Goal: Information Seeking & Learning: Check status

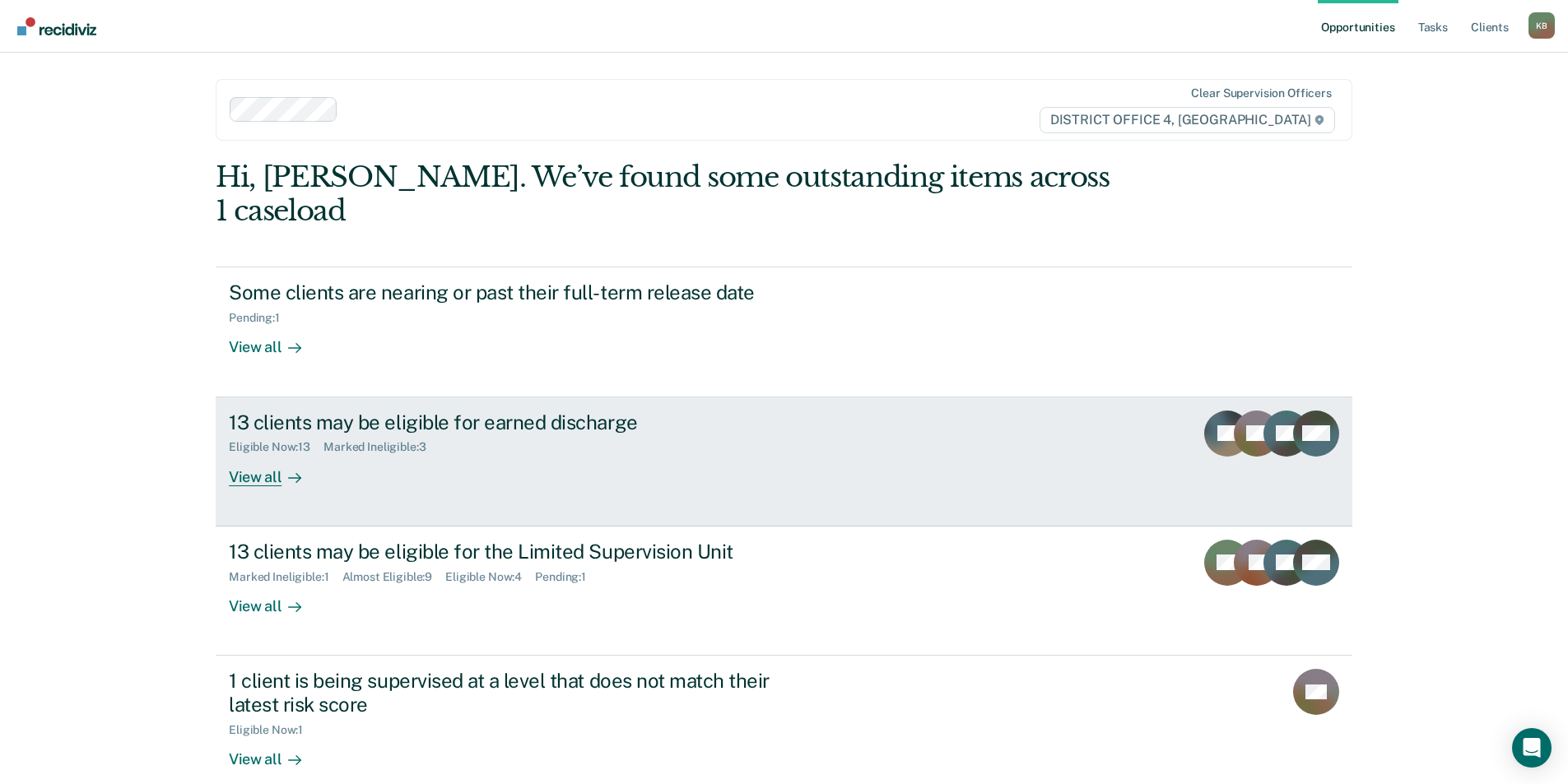
click at [659, 421] on div "13 clients may be eligible for earned discharge Eligible Now : 13 Marked Inelig…" at bounding box center [537, 448] width 617 height 76
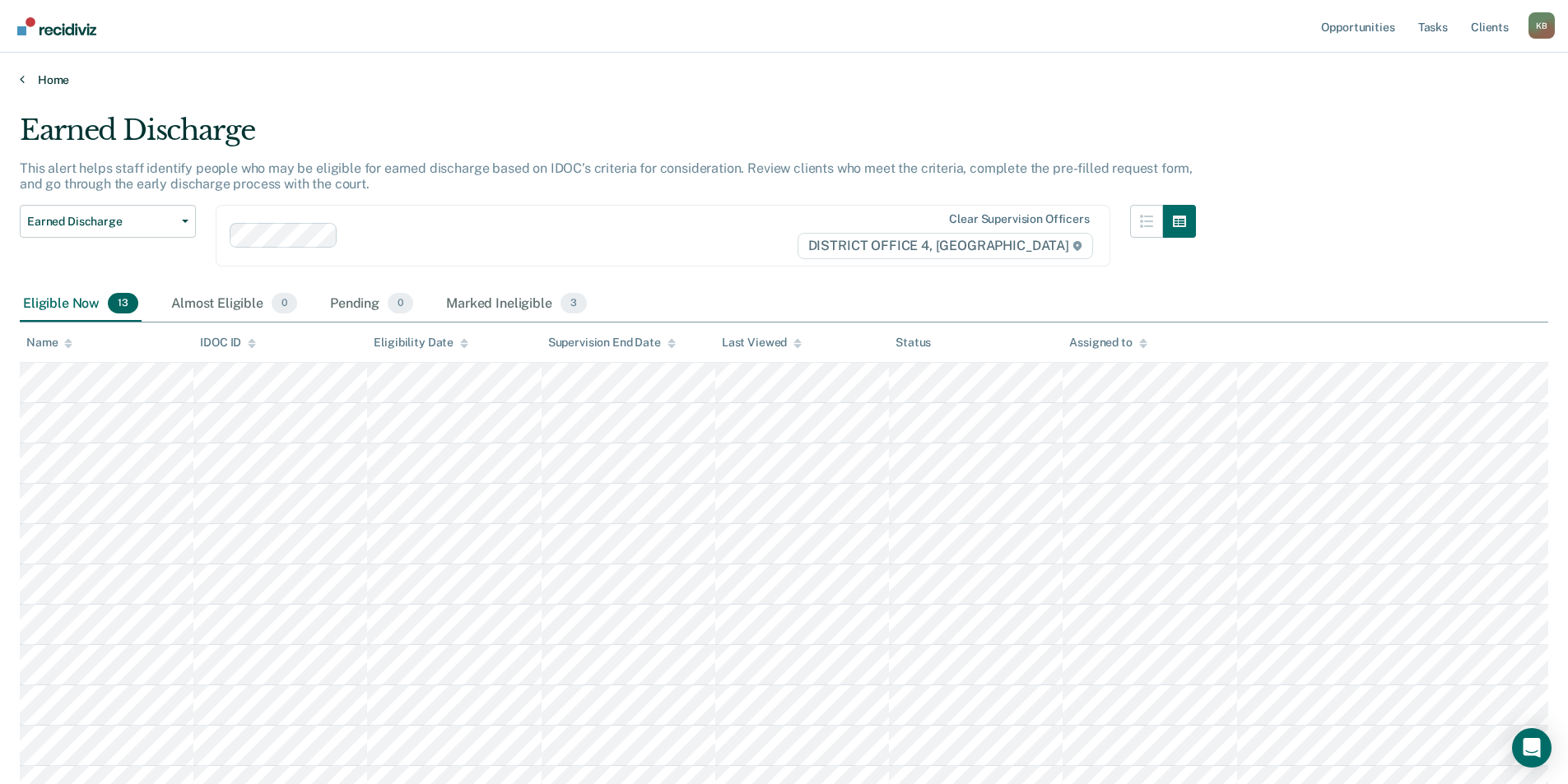
click at [37, 79] on link "Home" at bounding box center [784, 80] width 1528 height 15
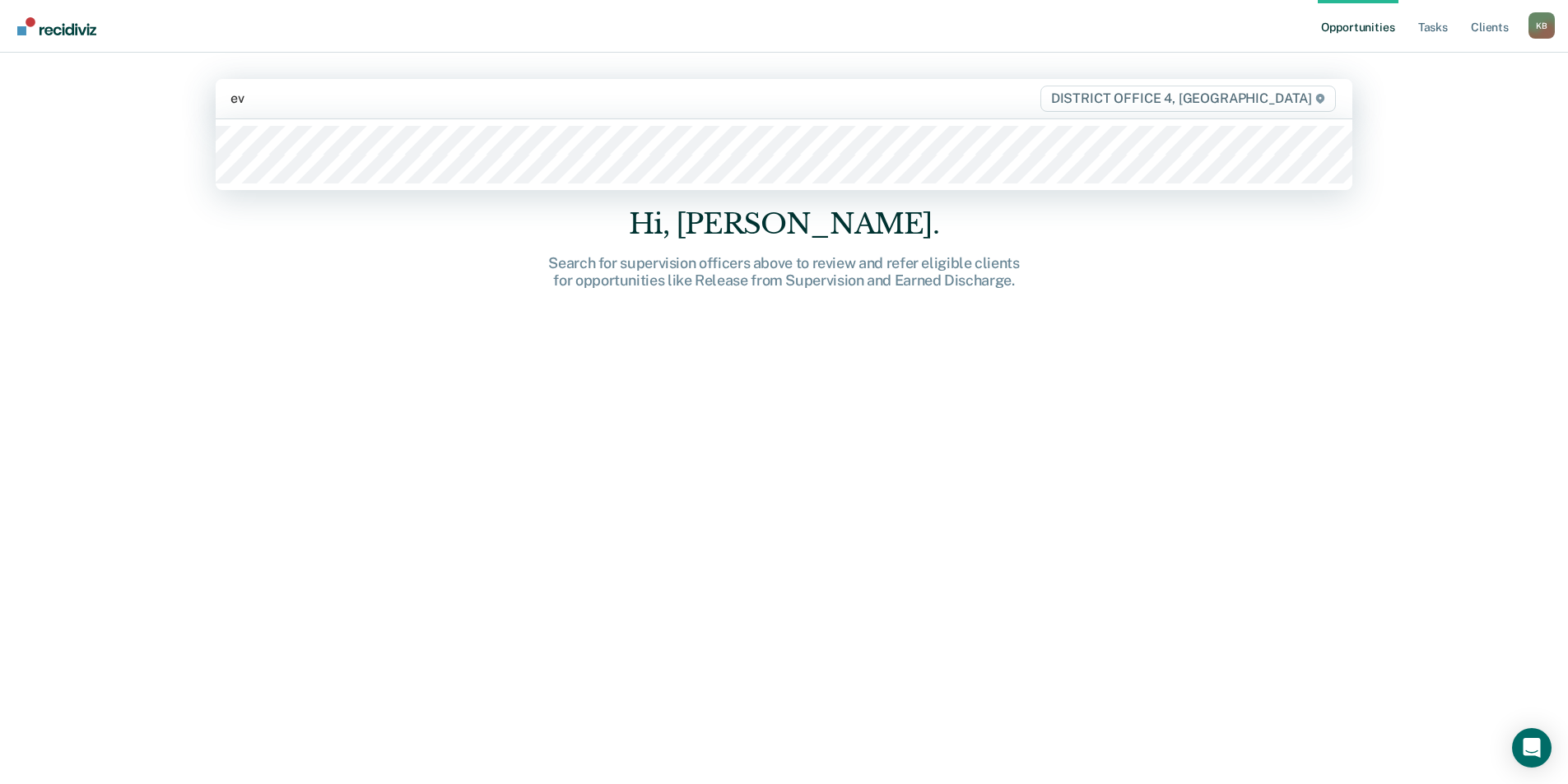
type input "eva"
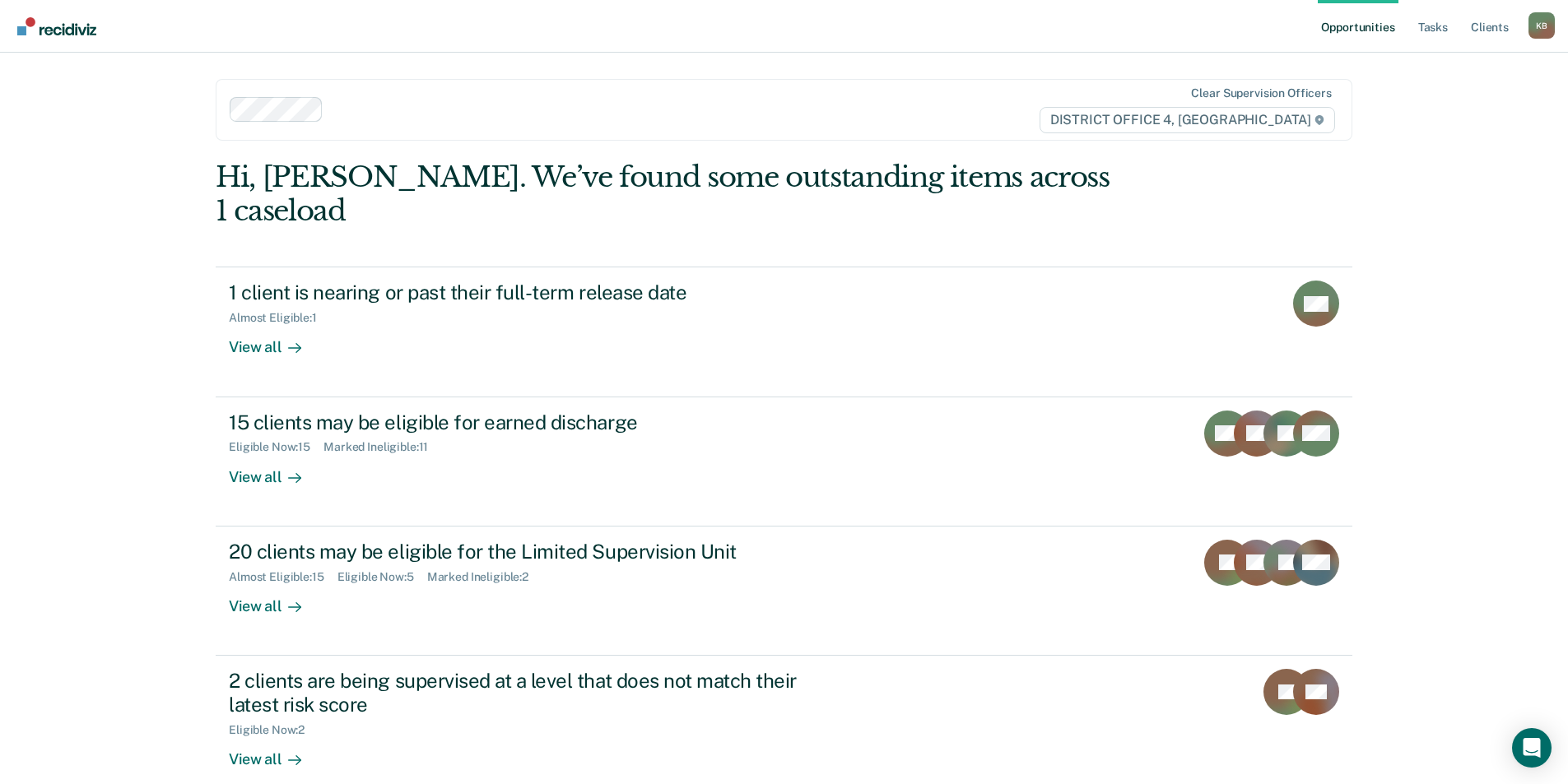
click at [41, 367] on div "Opportunities Tasks Client s [PERSON_NAME] Profile How it works Log Out Clear s…" at bounding box center [784, 392] width 1568 height 784
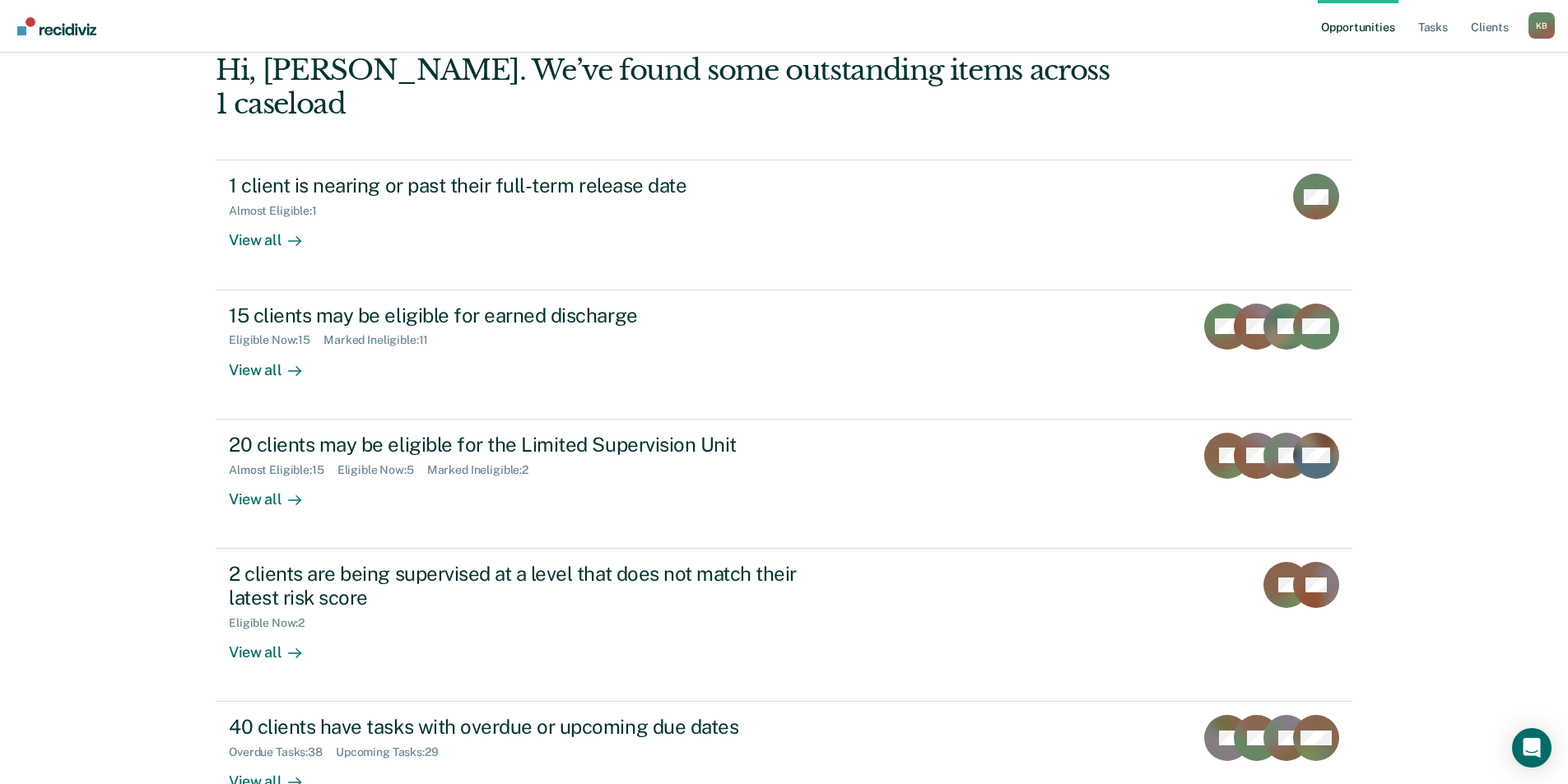
scroll to position [120, 0]
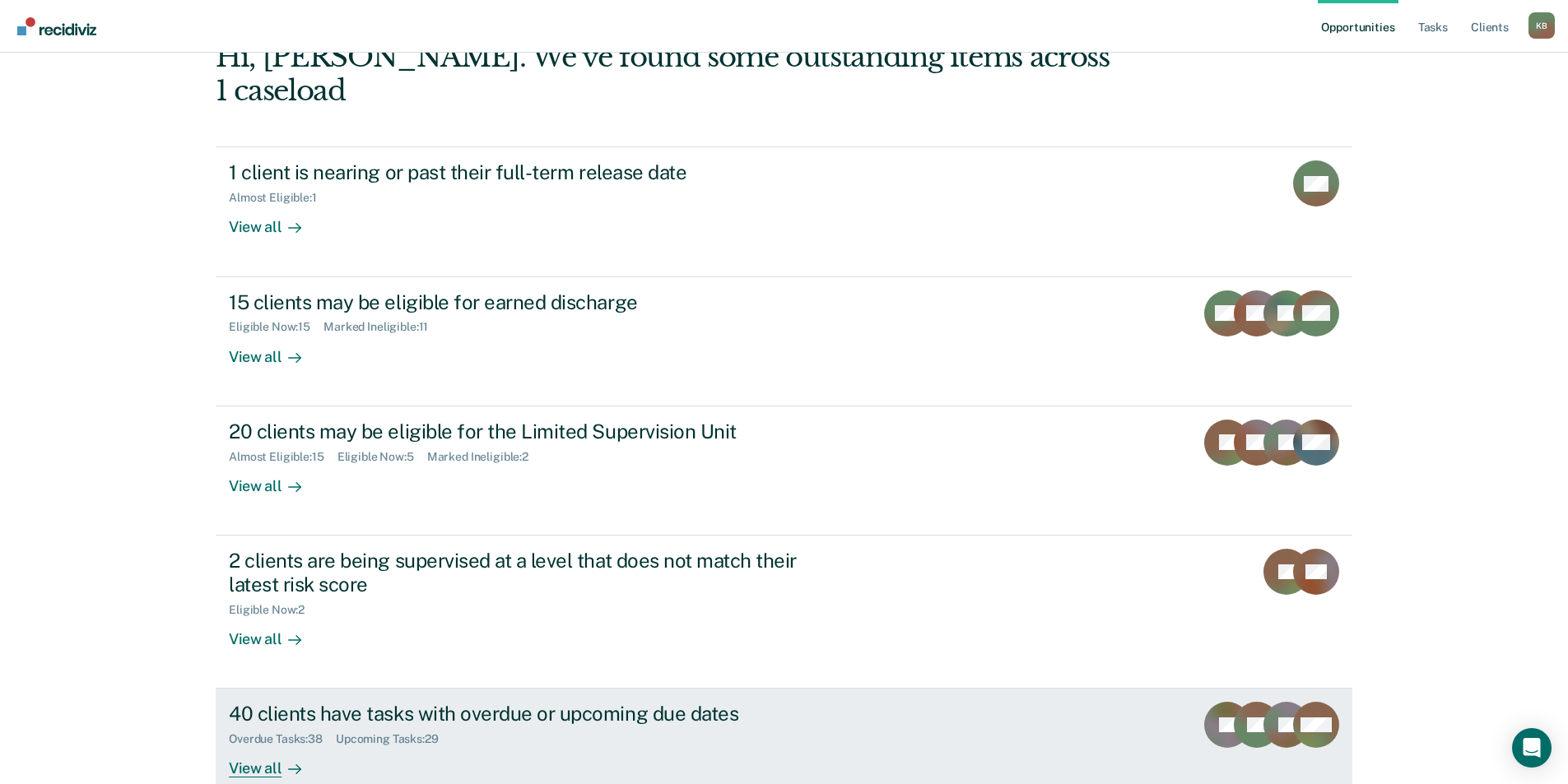
click at [585, 726] on div "Overdue Tasks : 38 Upcoming Tasks : 29" at bounding box center [518, 736] width 578 height 20
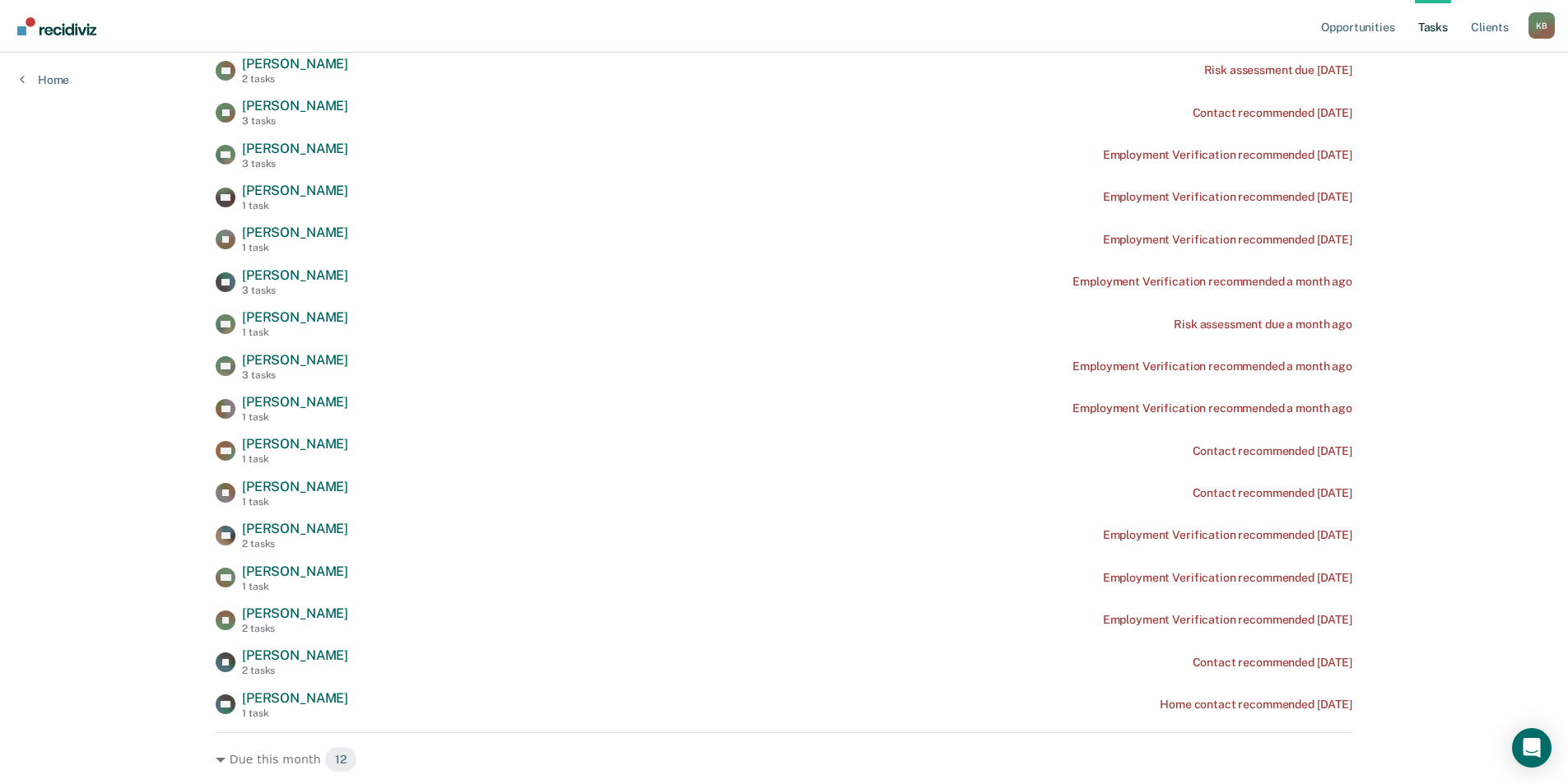
scroll to position [823, 0]
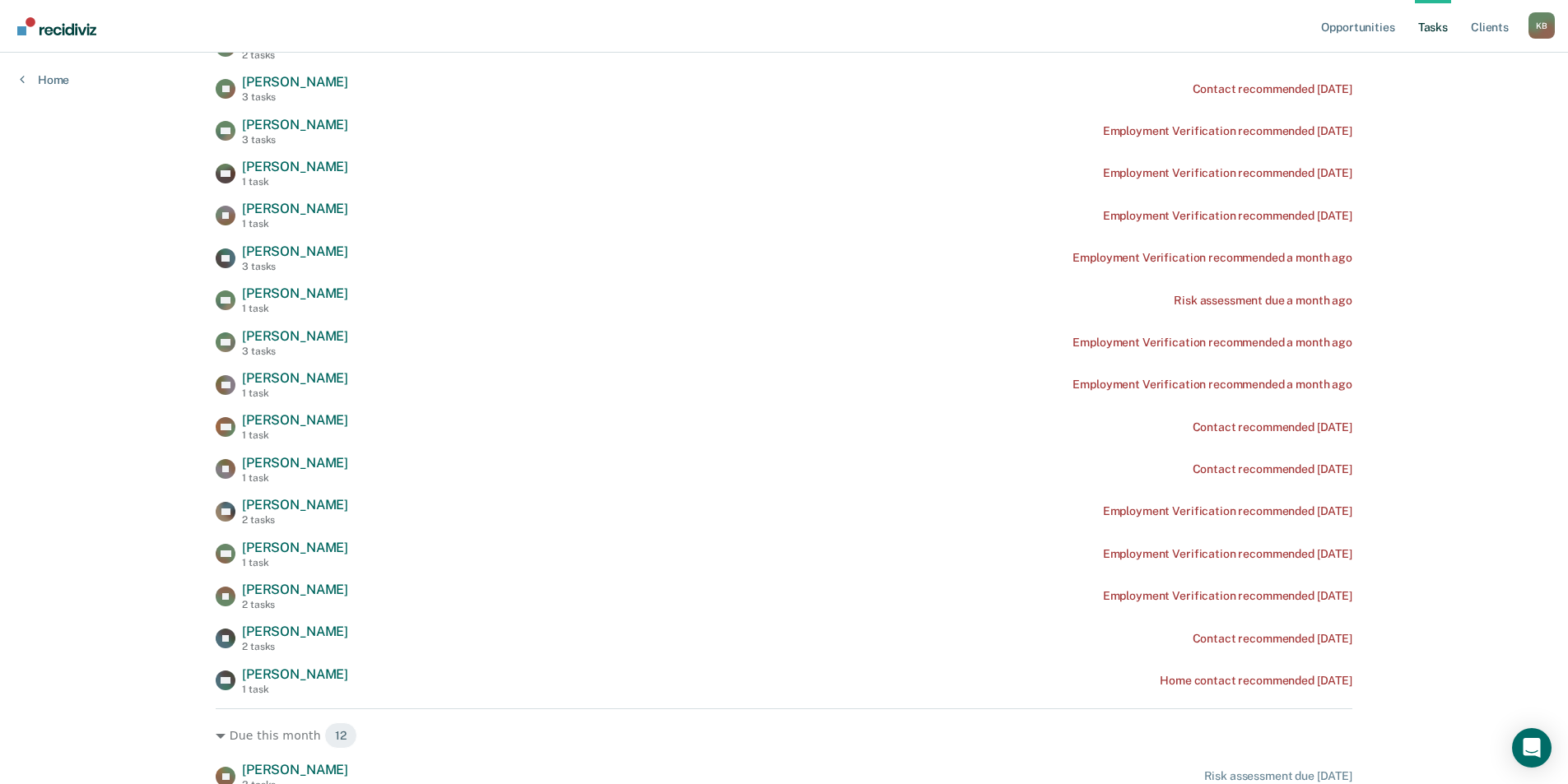
click at [1480, 455] on div "Opportunities Tasks Client s [PERSON_NAME] Profile How it works Log Out Home Cl…" at bounding box center [784, 249] width 1568 height 2144
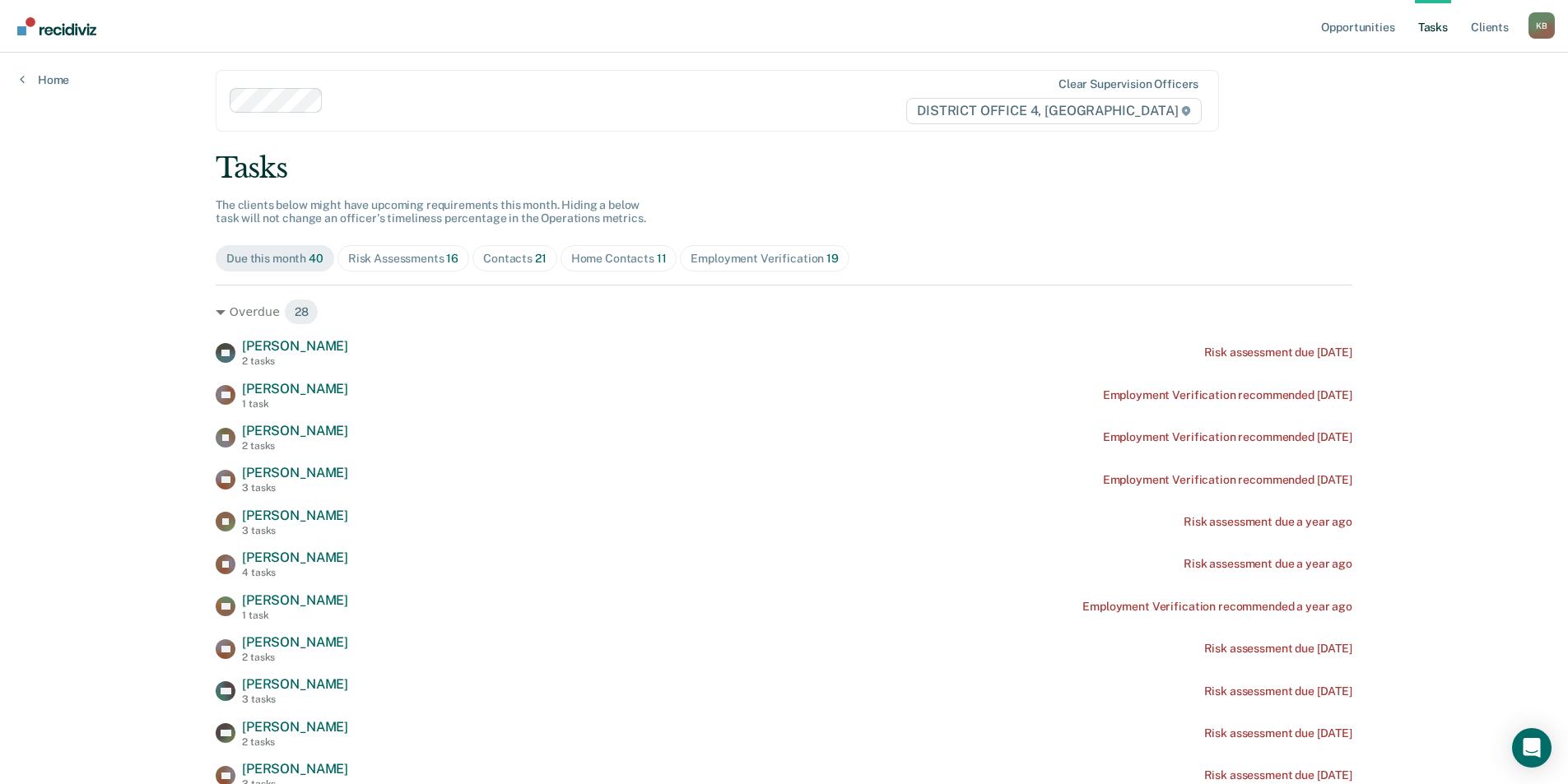
scroll to position [0, 0]
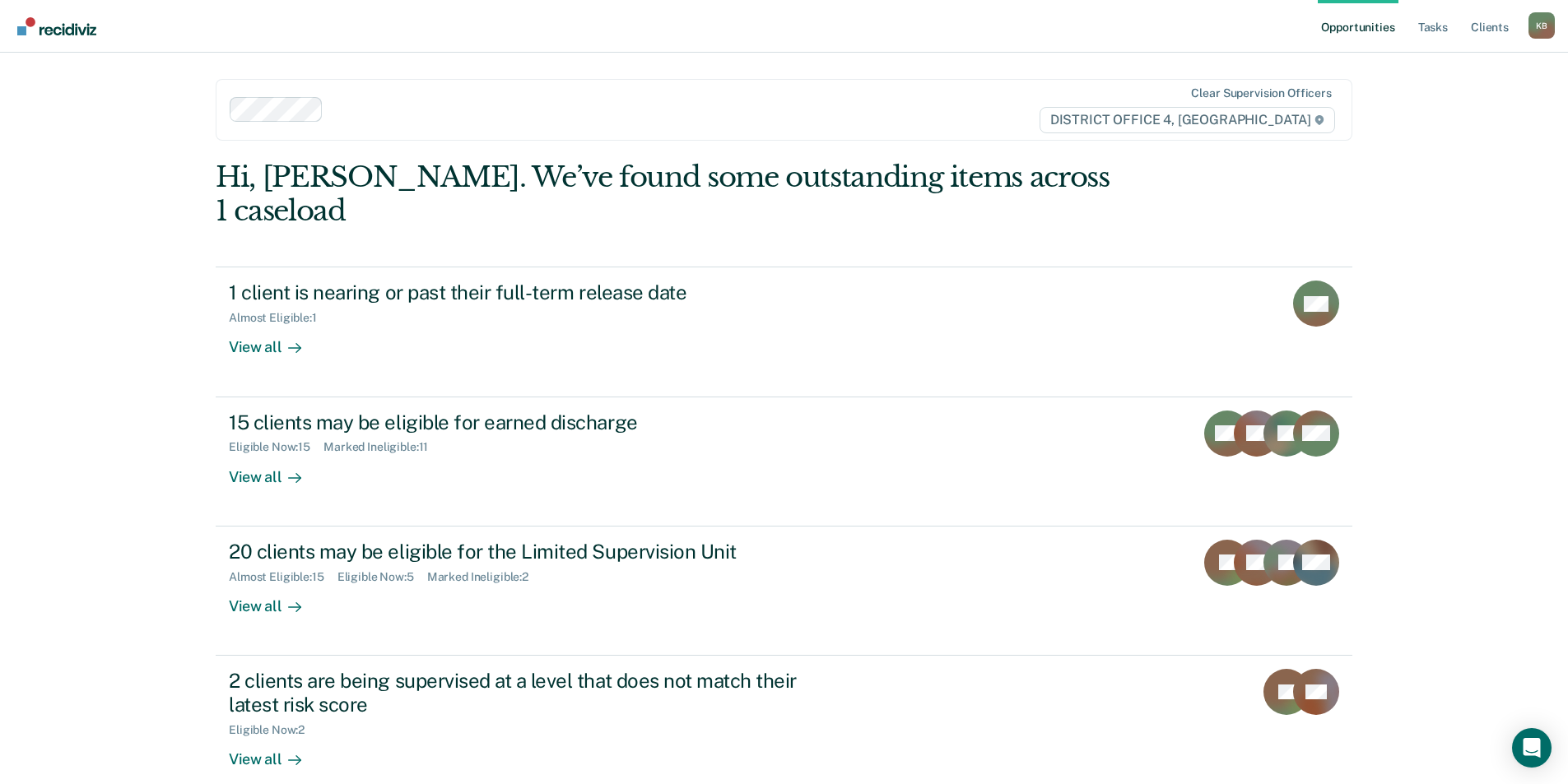
scroll to position [120, 0]
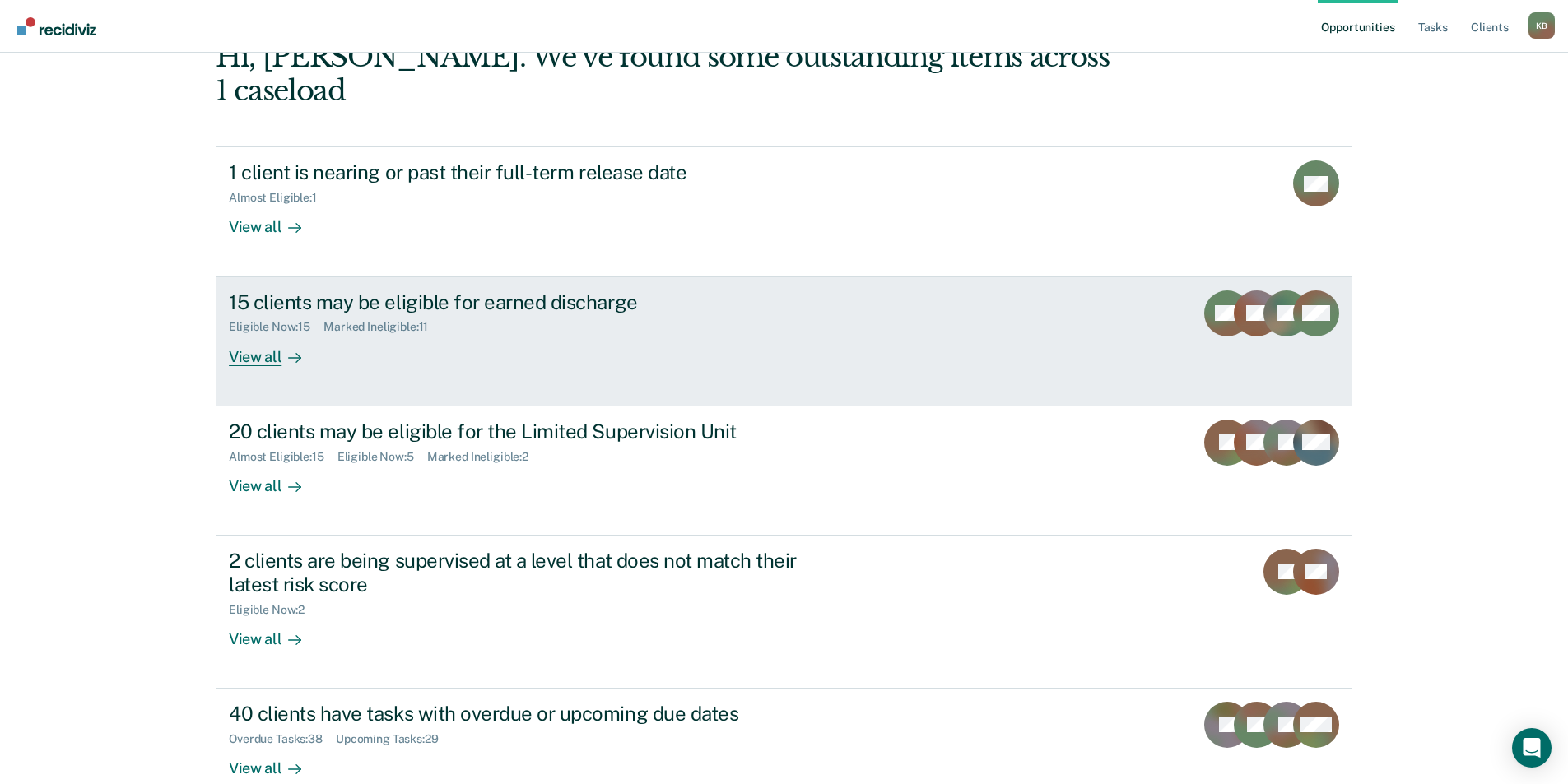
click at [432, 320] on div "Marked Ineligible : 11" at bounding box center [382, 327] width 118 height 14
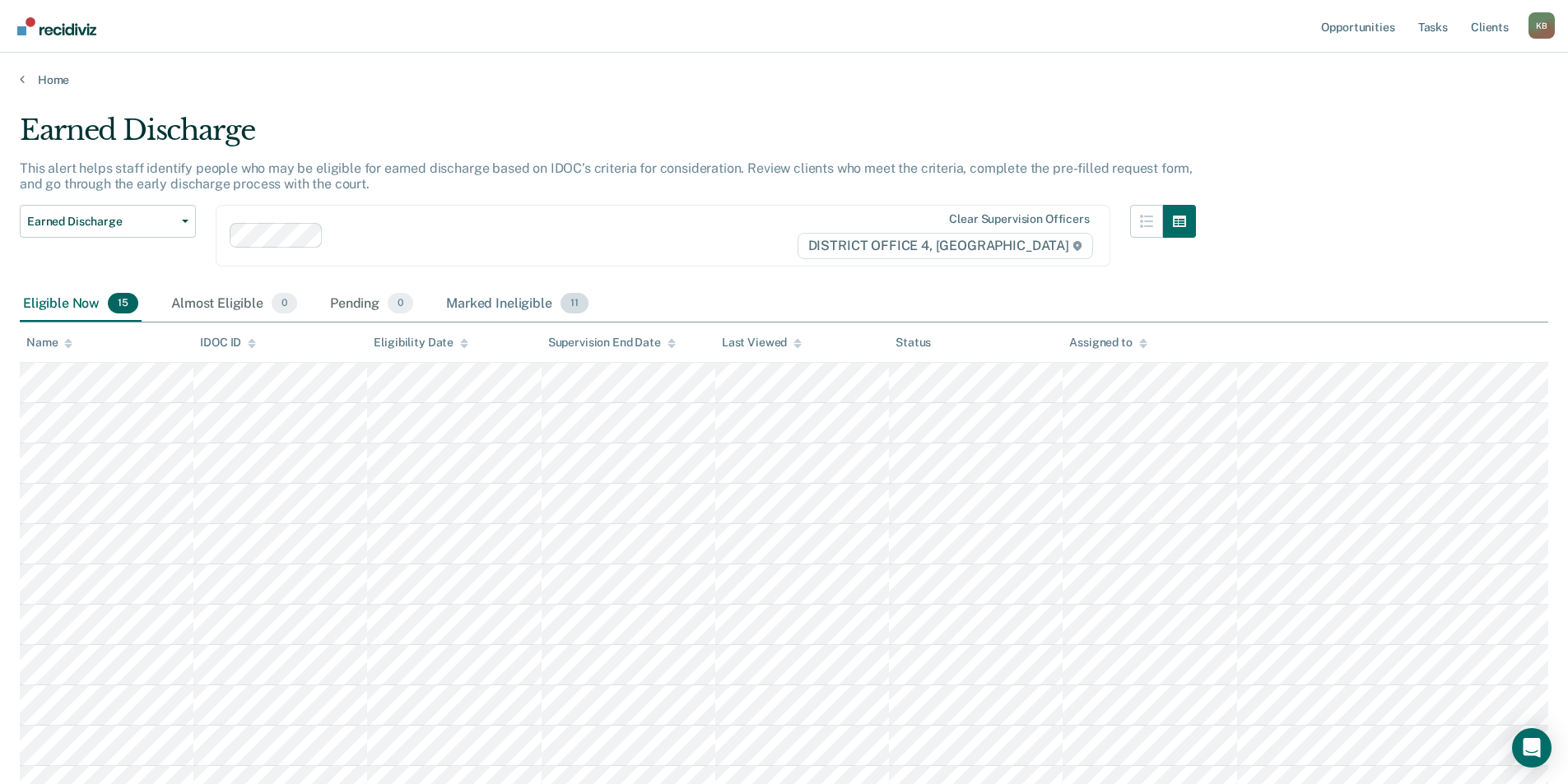
click at [513, 306] on div "Marked Ineligible 11" at bounding box center [517, 304] width 148 height 36
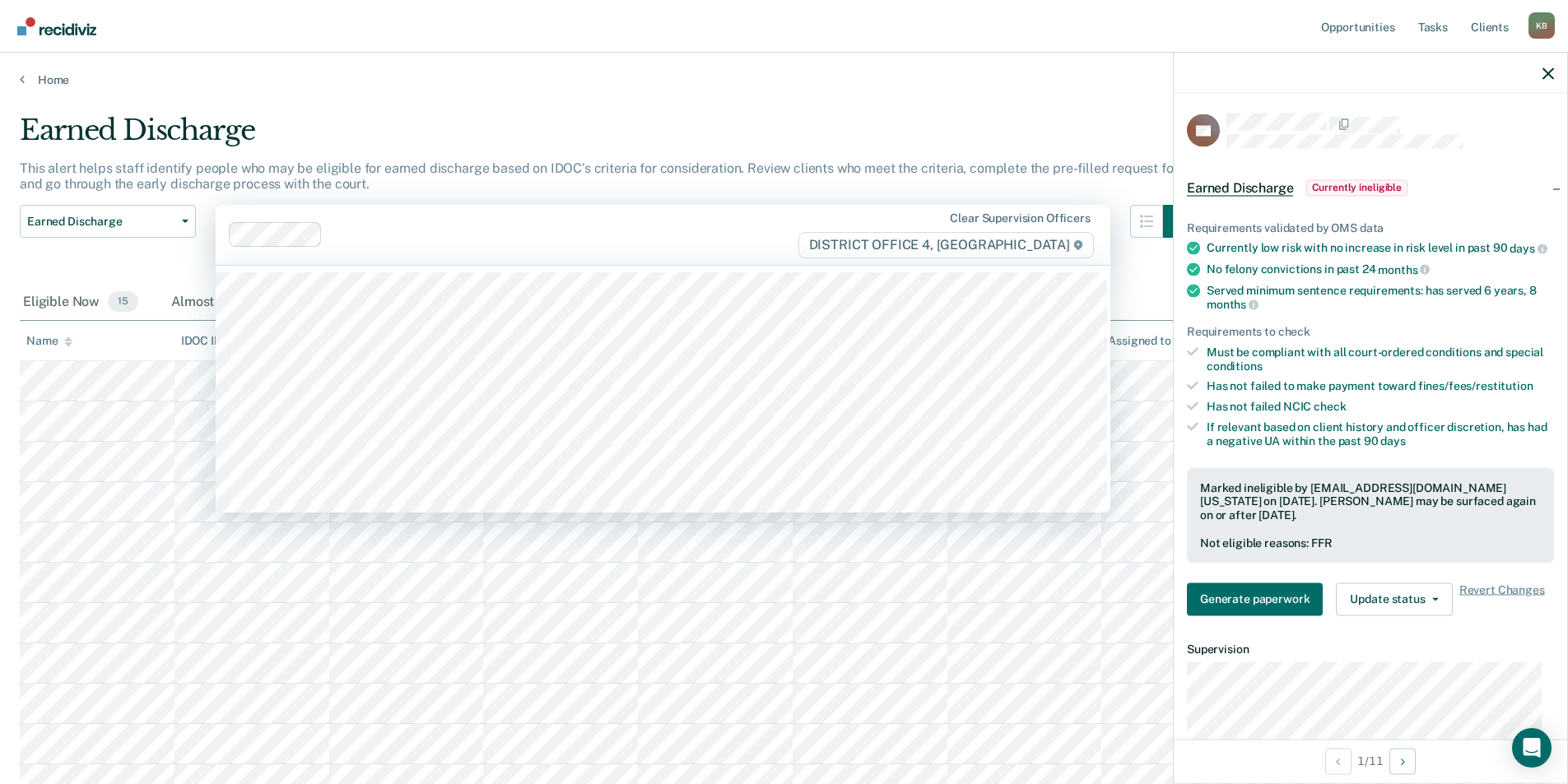
click at [742, 265] on div "75 results available. Use Up and Down to choose options, press Enter to select …" at bounding box center [663, 234] width 895 height 60
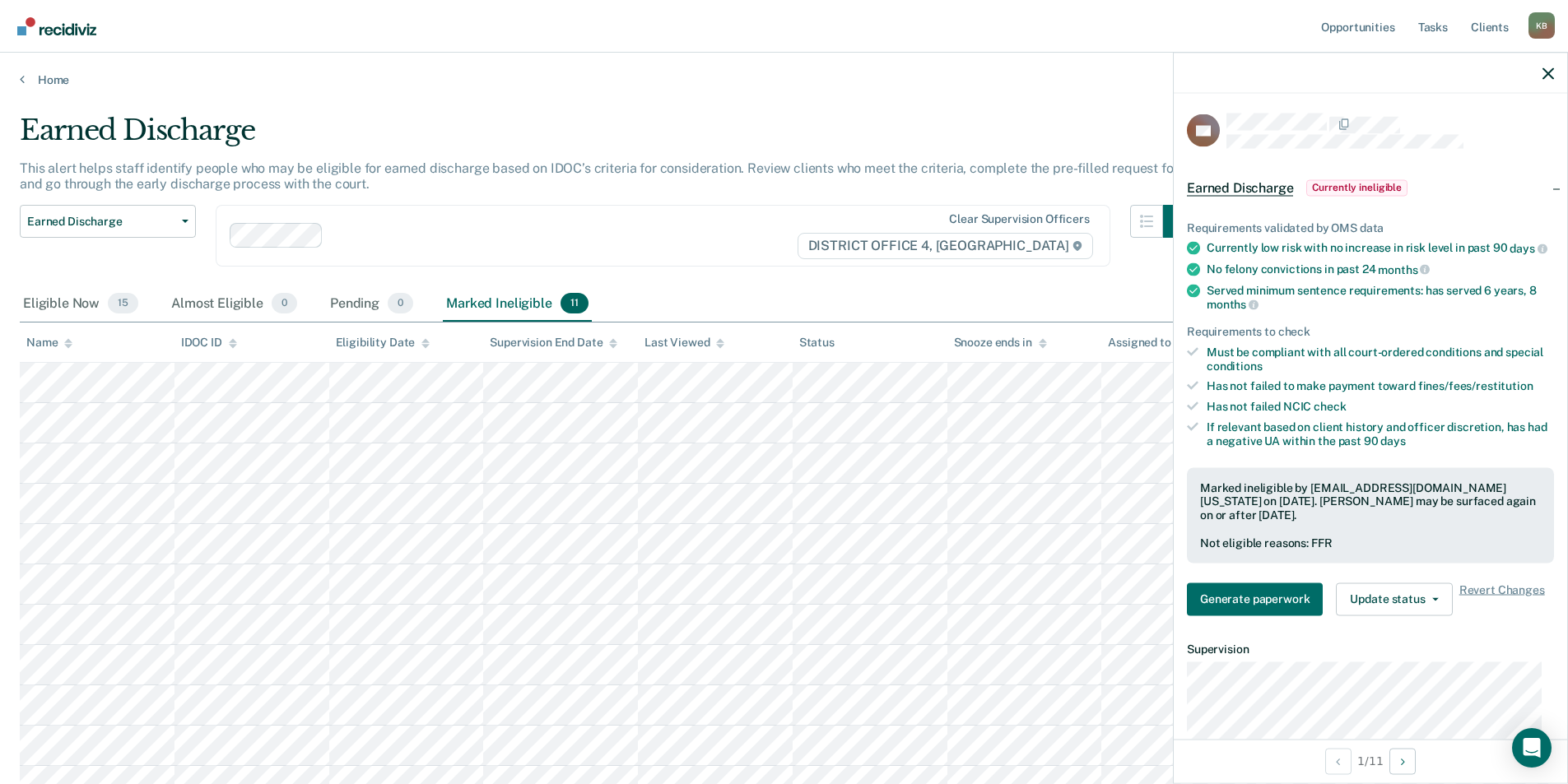
click at [813, 46] on nav "Opportunities Tasks Client s [PERSON_NAME] Profile How it works Log Out" at bounding box center [784, 26] width 1568 height 53
click at [68, 296] on div "Eligible Now 15" at bounding box center [81, 304] width 122 height 36
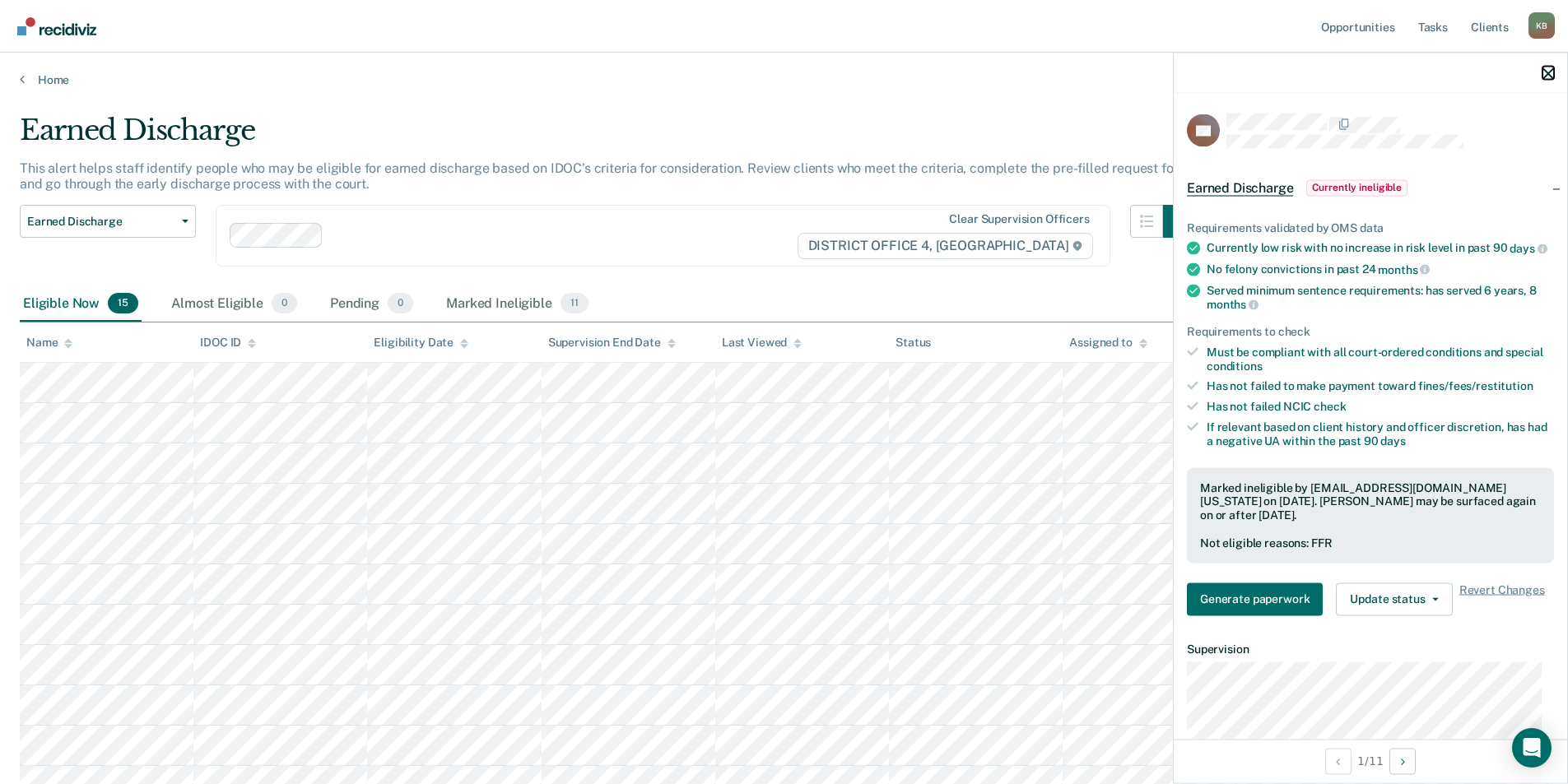
click at [1550, 69] on icon "button" at bounding box center [1548, 73] width 11 height 11
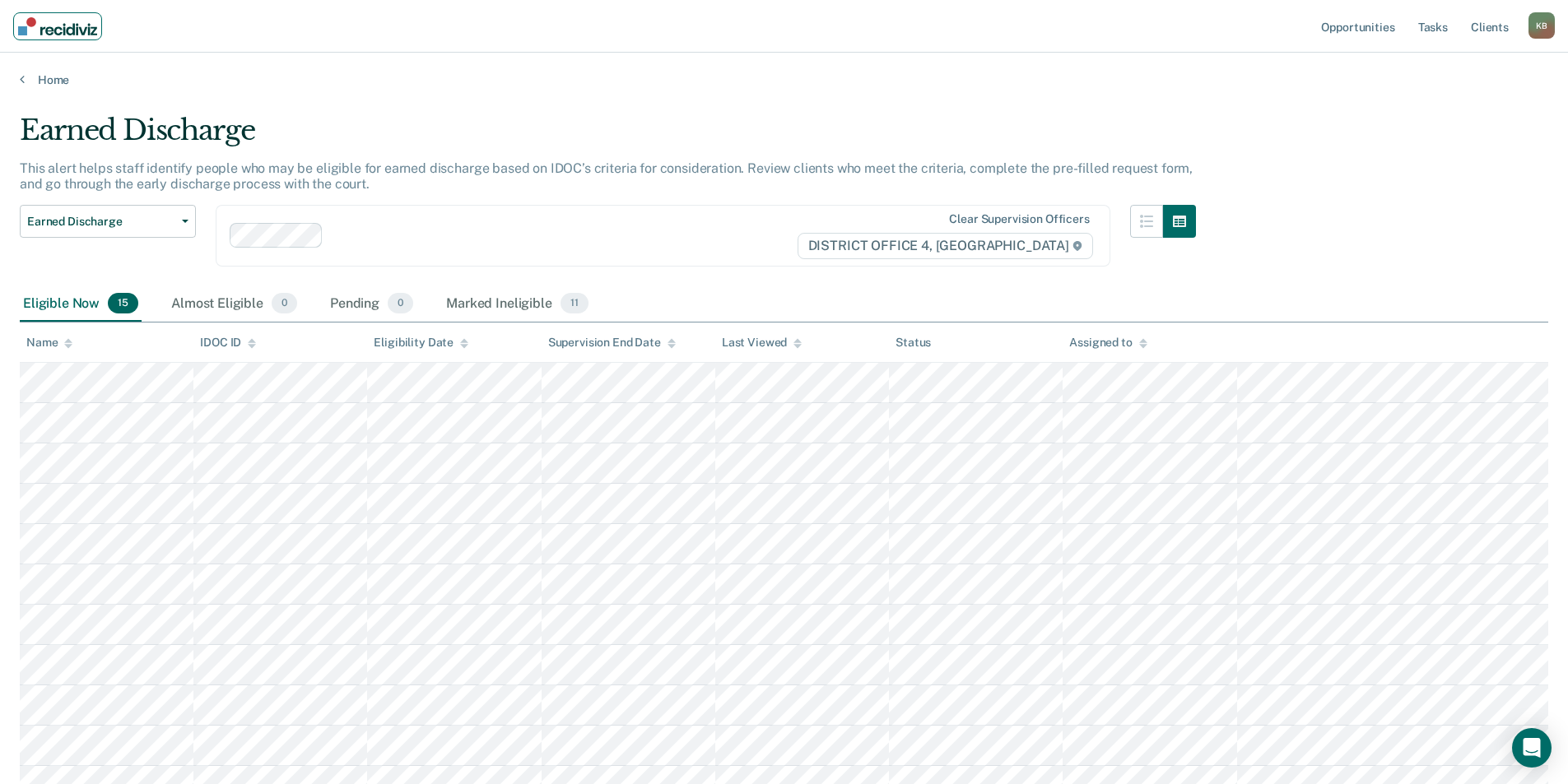
click at [81, 18] on img "Main navigation" at bounding box center [57, 27] width 79 height 19
